Goal: Task Accomplishment & Management: Manage account settings

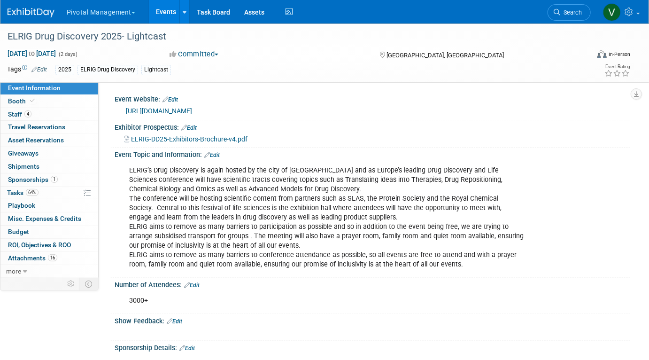
click at [170, 15] on link "Events" at bounding box center [166, 11] width 34 height 23
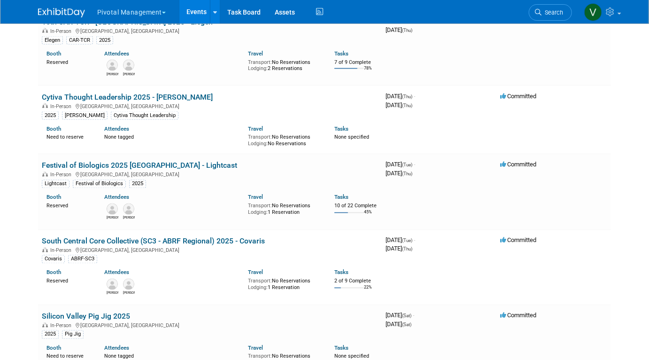
scroll to position [680, 0]
click at [177, 164] on link "Festival of Biologics 2025 [GEOGRAPHIC_DATA] - Lightcast" at bounding box center [139, 165] width 195 height 9
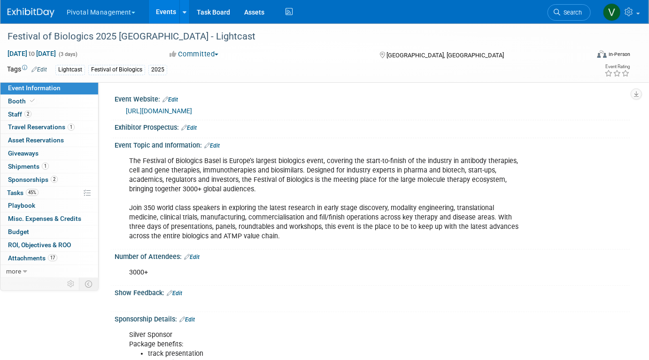
click at [162, 9] on link "Events" at bounding box center [166, 11] width 34 height 23
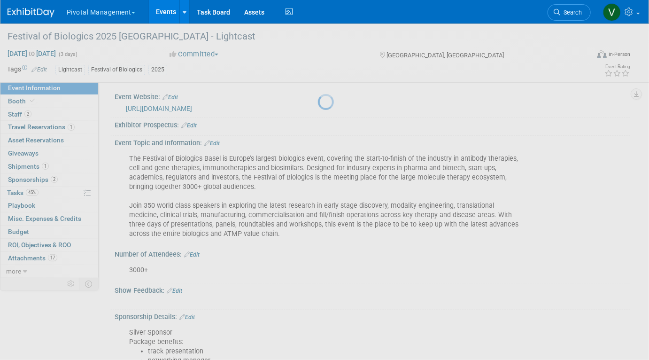
scroll to position [3, 0]
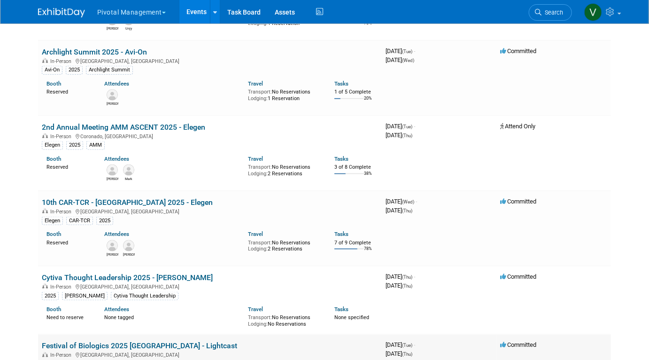
scroll to position [1733, 0]
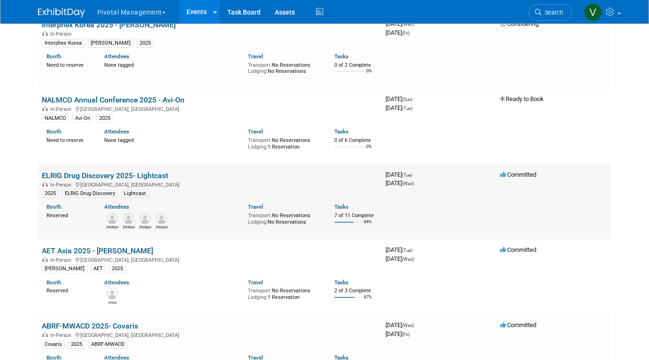
click at [110, 179] on link "ELRIG Drug Discovery 2025- Lightcast" at bounding box center [105, 175] width 126 height 9
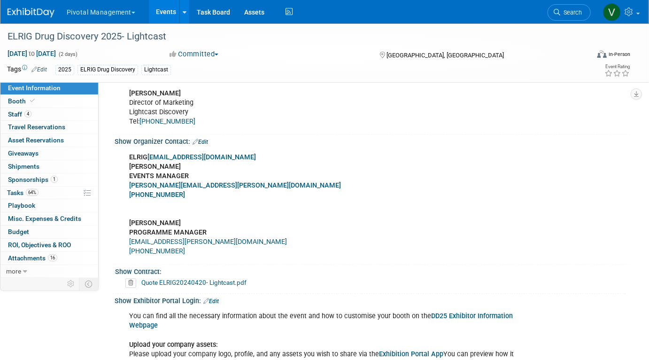
scroll to position [683, 0]
click at [165, 15] on link "Events" at bounding box center [166, 11] width 34 height 23
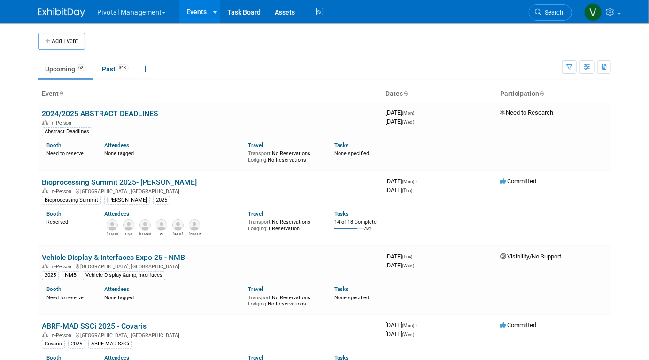
scroll to position [666, 0]
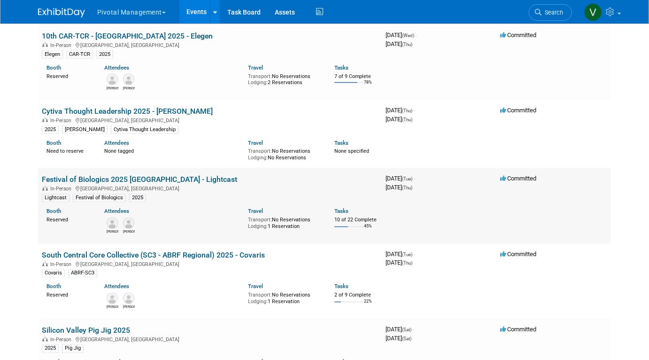
click at [119, 183] on link "Festival of Biologics 2025 [GEOGRAPHIC_DATA] - Lightcast" at bounding box center [139, 179] width 195 height 9
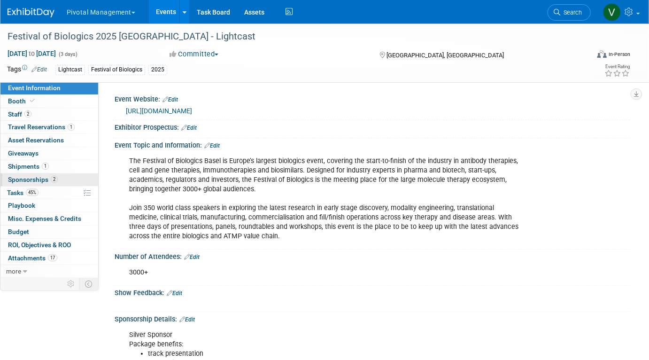
click at [36, 178] on span "Sponsorships 2" at bounding box center [33, 180] width 50 height 8
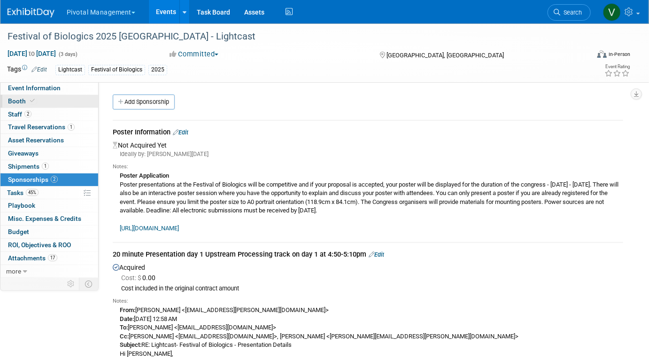
click at [31, 101] on icon at bounding box center [32, 100] width 5 height 5
select select "Yes"
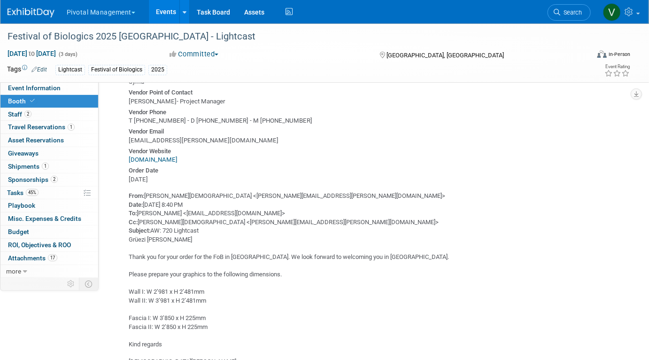
scroll to position [1408, 0]
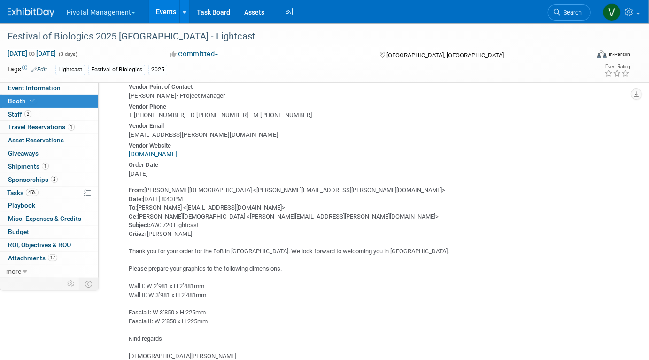
click at [145, 150] on link "www.syma.com" at bounding box center [153, 153] width 49 height 7
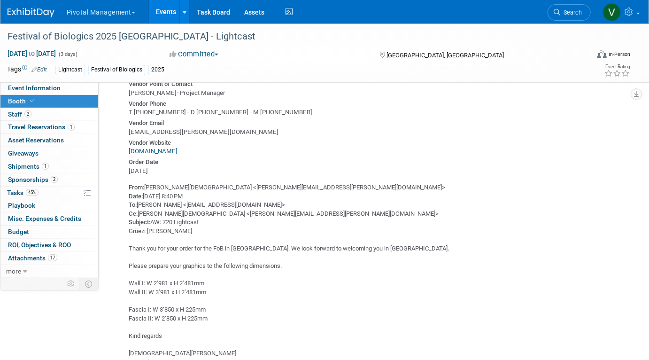
click at [171, 6] on link "Events" at bounding box center [166, 11] width 34 height 23
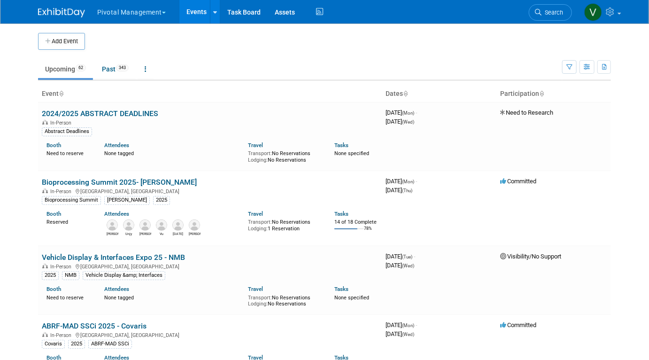
scroll to position [1733, 0]
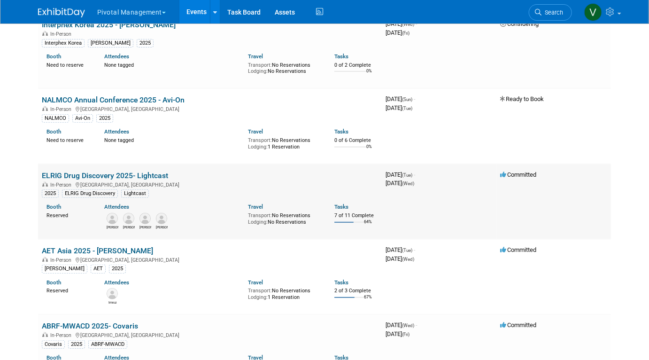
click at [151, 179] on link "ELRIG Drug Discovery 2025- Lightcast" at bounding box center [105, 175] width 126 height 9
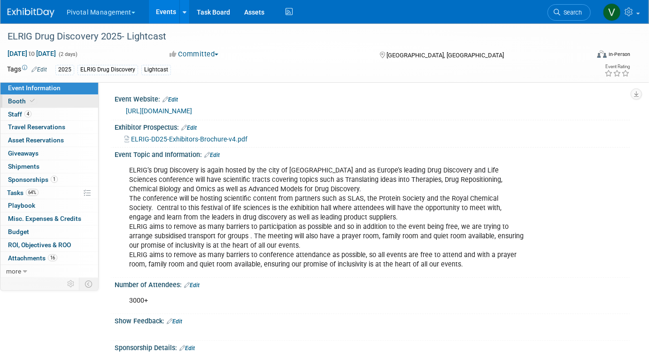
click at [19, 100] on span "Booth" at bounding box center [22, 101] width 29 height 8
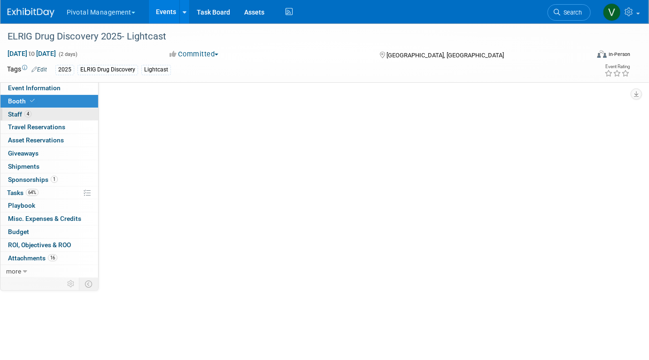
select select "Yes"
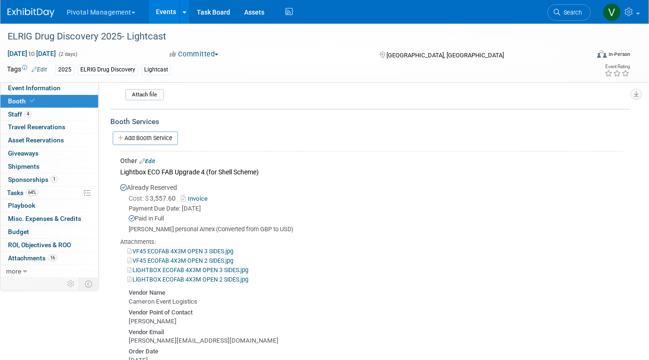
scroll to position [718, 0]
click at [151, 160] on link "Edit" at bounding box center [146, 163] width 15 height 7
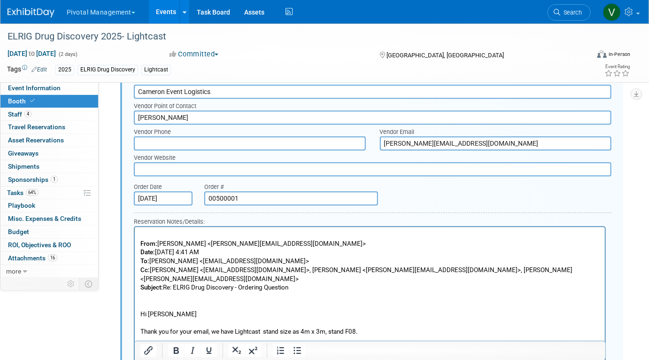
scroll to position [1022, 0]
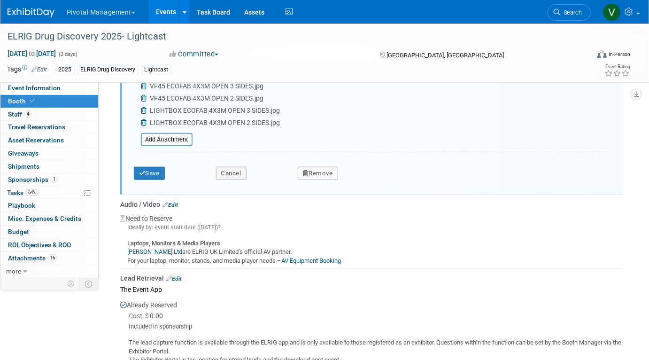
scroll to position [1903, 0]
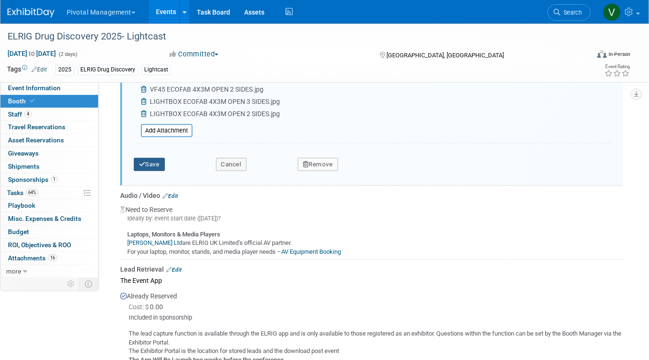
click at [155, 158] on button "Save" at bounding box center [149, 164] width 31 height 13
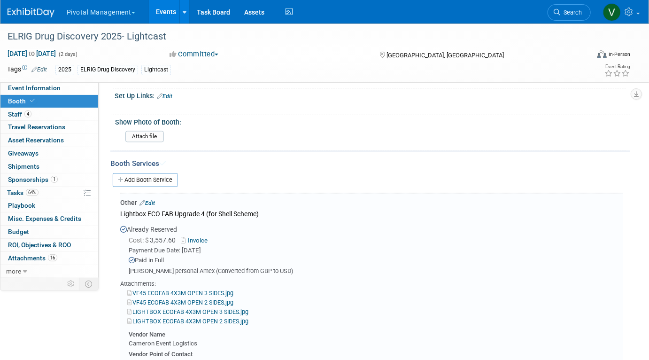
scroll to position [662, 0]
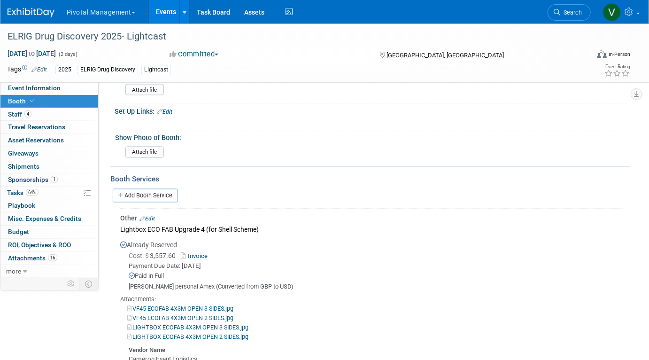
click at [167, 13] on link "Events" at bounding box center [166, 11] width 34 height 23
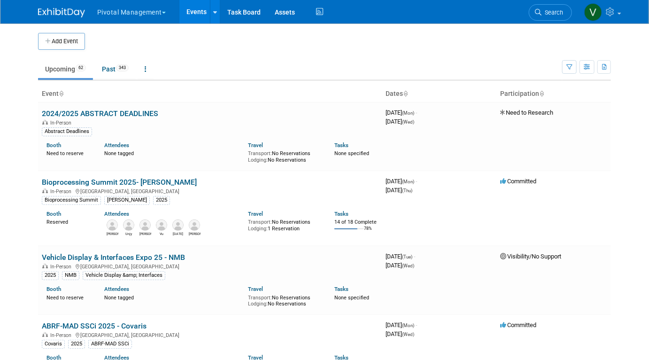
scroll to position [2479, 0]
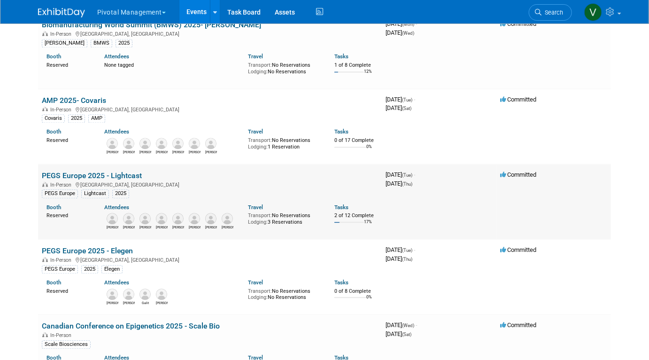
click at [131, 180] on link "PEGS Europe 2025 - Lightcast" at bounding box center [92, 175] width 100 height 9
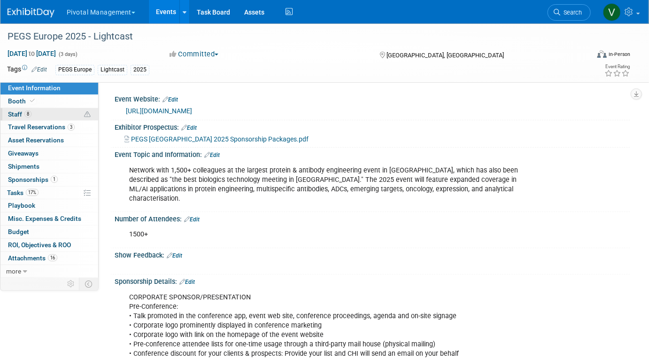
click at [35, 117] on link "8 Staff 8" at bounding box center [49, 114] width 98 height 13
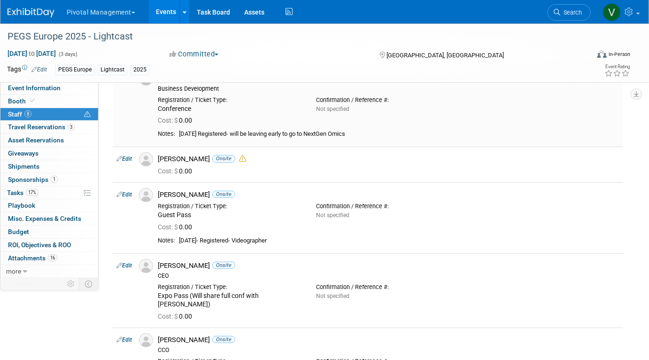
scroll to position [59, 0]
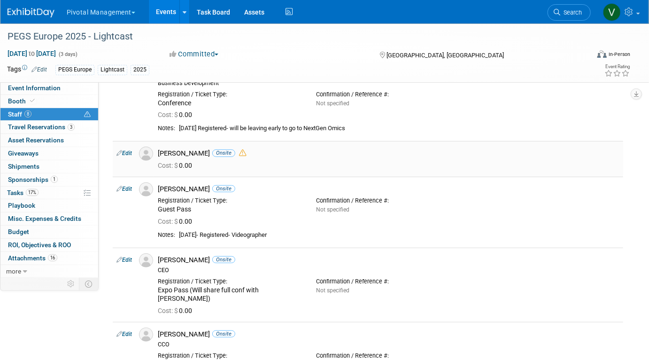
click at [127, 152] on link "Edit" at bounding box center [123, 153] width 15 height 7
select select "1dd76026-d2a7-412b-b53c-5ef03a672a90"
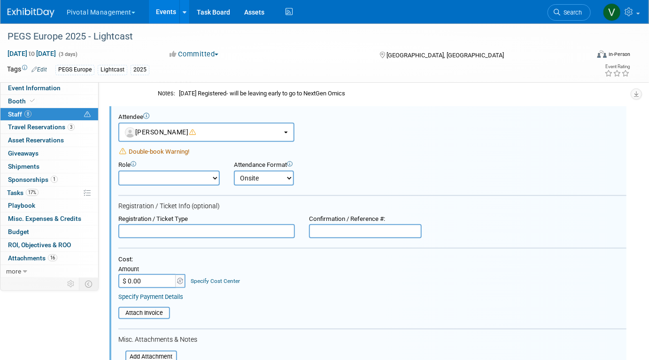
scroll to position [0, 0]
click at [186, 175] on select "Applications Business Development CCO CEO CGO, Co-Founder CRO Demonstrator" at bounding box center [168, 177] width 101 height 15
click at [278, 229] on input "text" at bounding box center [206, 231] width 176 height 14
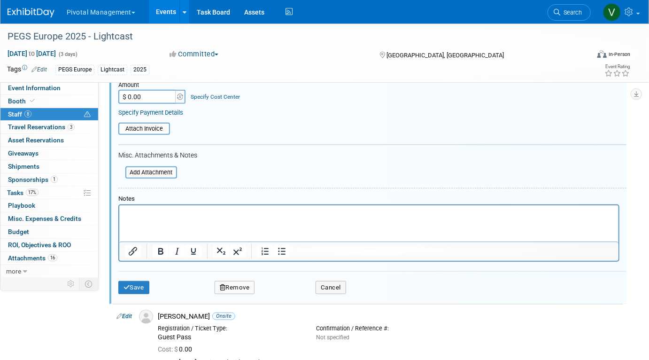
scroll to position [282, 0]
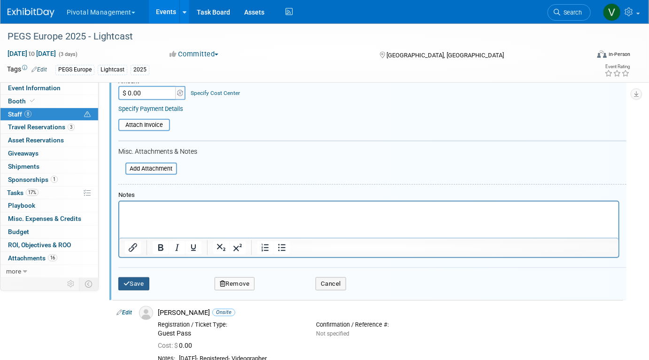
type input "Exhibitor"
click at [142, 282] on button "Save" at bounding box center [133, 283] width 31 height 13
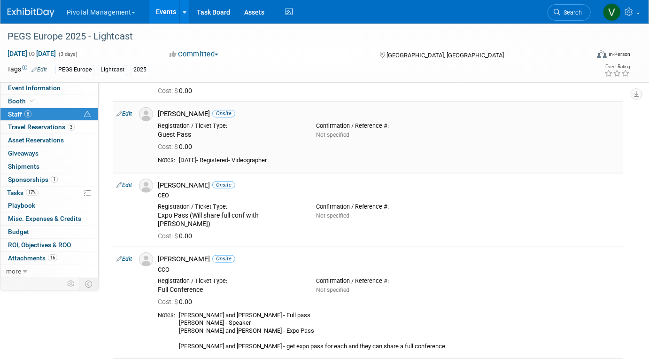
scroll to position [157, 0]
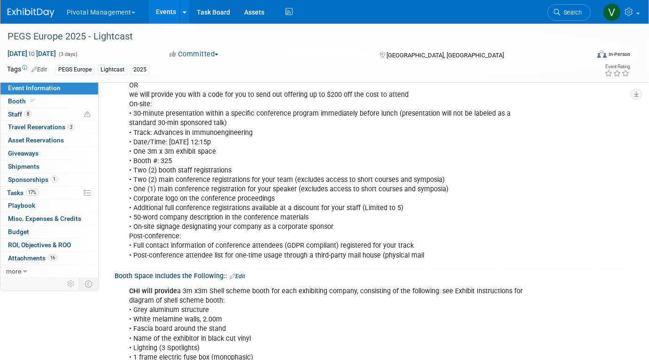
scroll to position [277, 0]
click at [166, 12] on link "Events" at bounding box center [166, 11] width 34 height 23
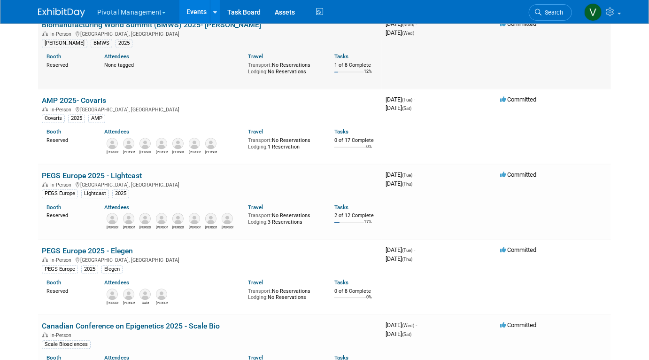
scroll to position [666, 0]
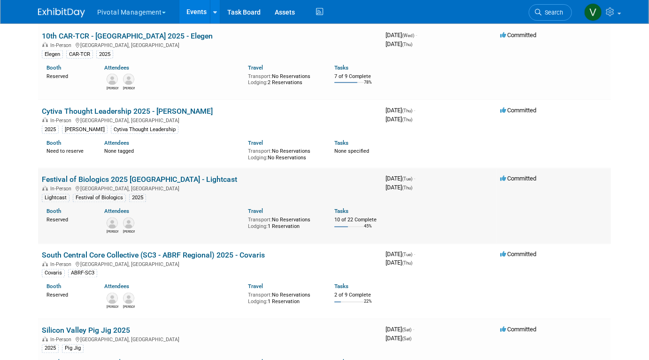
click at [102, 180] on link "Festival of Biologics 2025 [GEOGRAPHIC_DATA] - Lightcast" at bounding box center [139, 179] width 195 height 9
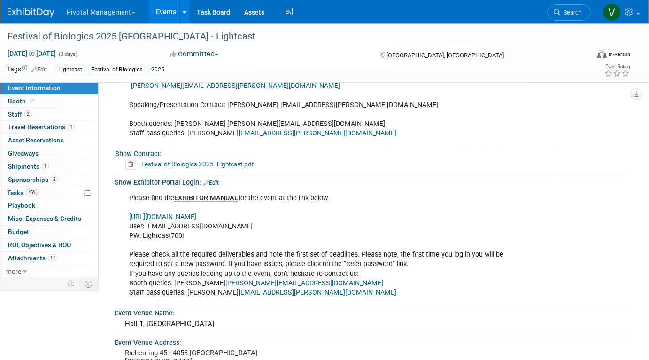
scroll to position [852, 0]
click at [176, 215] on link "https://www.terrapinn.com/em/" at bounding box center [162, 217] width 67 height 8
drag, startPoint x: 142, startPoint y: 233, endPoint x: 176, endPoint y: 244, distance: 35.9
click at [187, 233] on div "Please find the EXHIBITOR MANUAL for the event at the link below: https://www.t…" at bounding box center [325, 245] width 407 height 113
copy div "Lightcast700!"
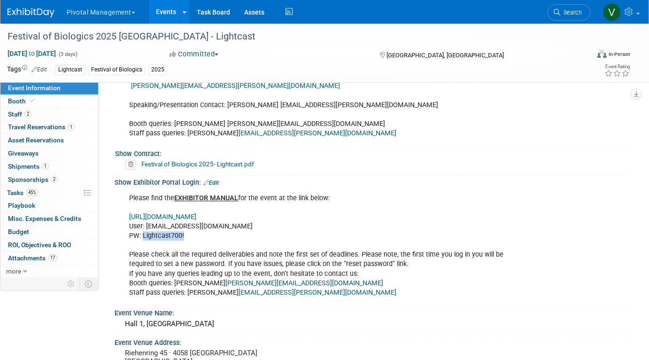
click at [165, 16] on link "Events" at bounding box center [166, 11] width 34 height 23
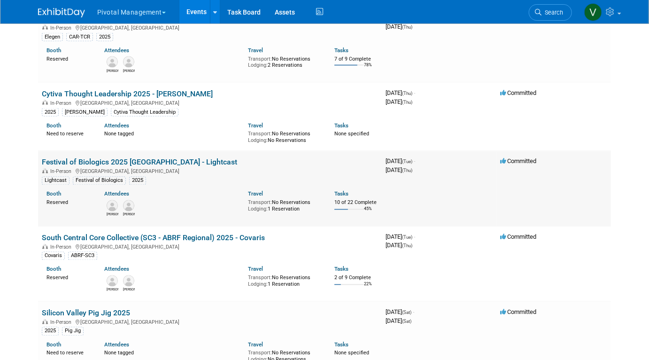
scroll to position [681, 0]
